Goal: Download file/media

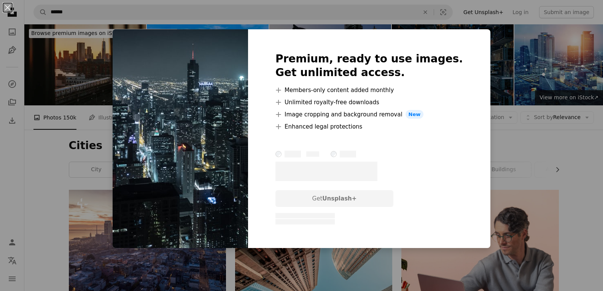
scroll to position [228, 0]
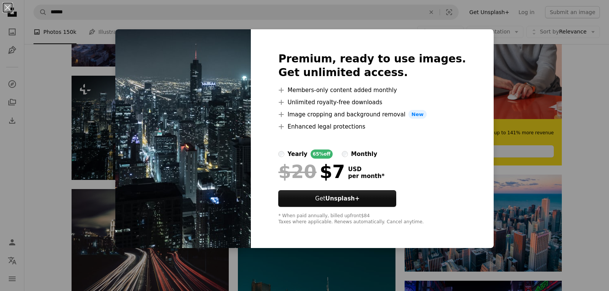
click at [494, 45] on div "An X shape Premium, ready to use images. Get unlimited access. A plus sign Memb…" at bounding box center [304, 145] width 609 height 291
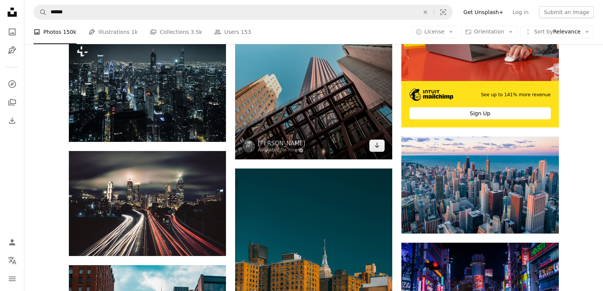
scroll to position [342, 0]
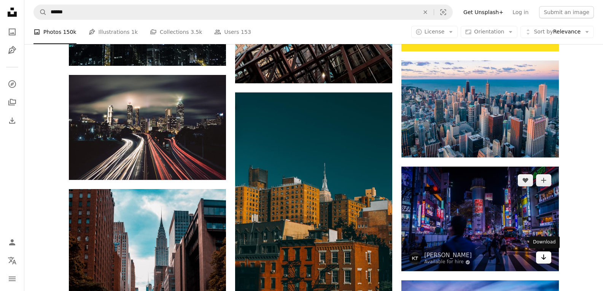
click at [545, 256] on icon "Arrow pointing down" at bounding box center [544, 257] width 6 height 9
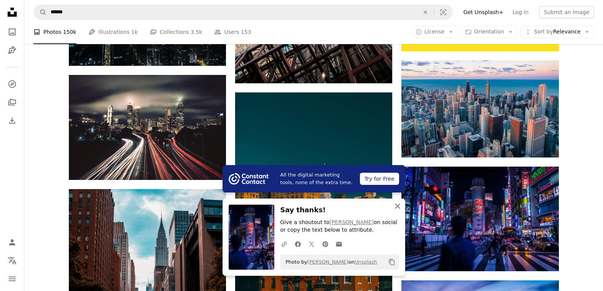
click at [403, 208] on button "An X shape Close" at bounding box center [397, 206] width 15 height 15
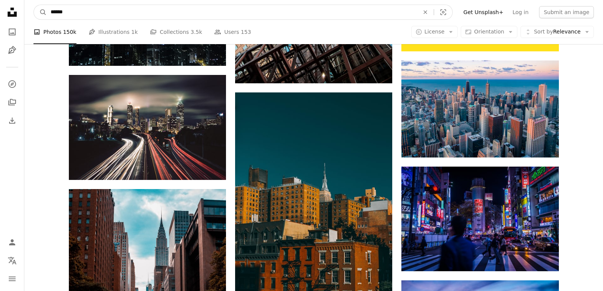
drag, startPoint x: 148, startPoint y: 17, endPoint x: 44, endPoint y: 22, distance: 103.6
click at [44, 22] on nav "A magnifying glass ****** An X shape Visual search Filters Get Unsplash+ Log in…" at bounding box center [313, 12] width 579 height 24
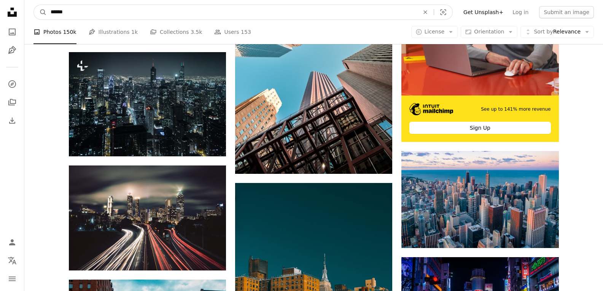
scroll to position [0, 0]
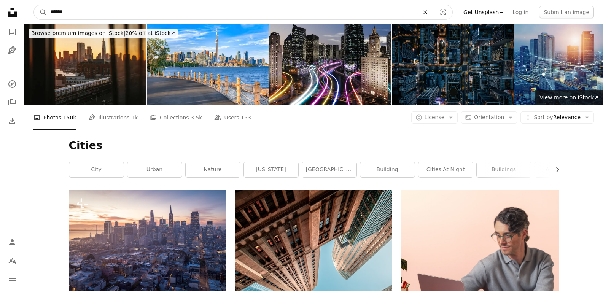
click at [434, 13] on icon "An X shape" at bounding box center [425, 12] width 17 height 6
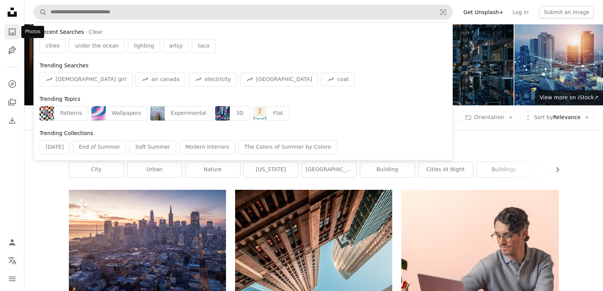
click at [8, 33] on icon "A photo" at bounding box center [12, 31] width 9 height 9
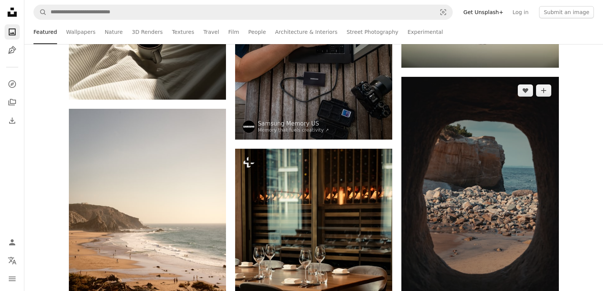
scroll to position [1332, 0]
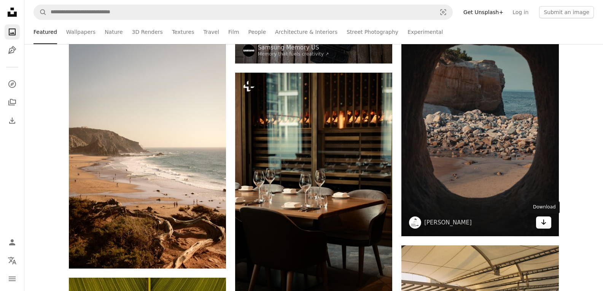
click at [541, 224] on icon "Arrow pointing down" at bounding box center [544, 222] width 6 height 9
